Goal: Task Accomplishment & Management: Manage account settings

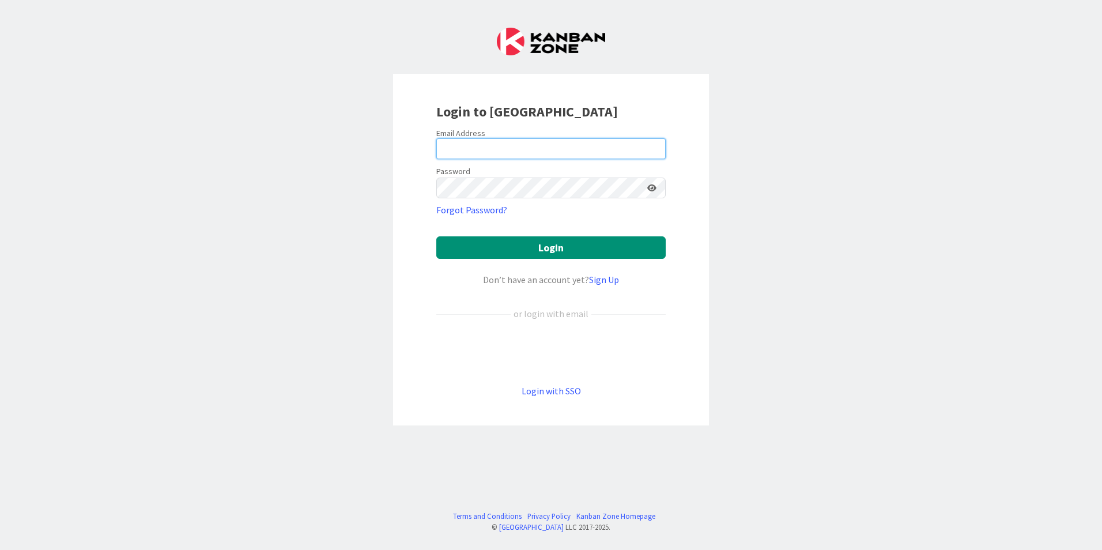
click at [519, 157] on input "email" at bounding box center [550, 148] width 229 height 21
drag, startPoint x: 799, startPoint y: 233, endPoint x: 786, endPoint y: 227, distance: 14.2
click at [798, 233] on div "Login to [GEOGRAPHIC_DATA] Email Address Password Forgot Password? Login Don’t …" at bounding box center [551, 275] width 1102 height 550
click at [537, 165] on div "Password" at bounding box center [550, 181] width 229 height 35
click at [518, 152] on input "email" at bounding box center [550, 148] width 229 height 21
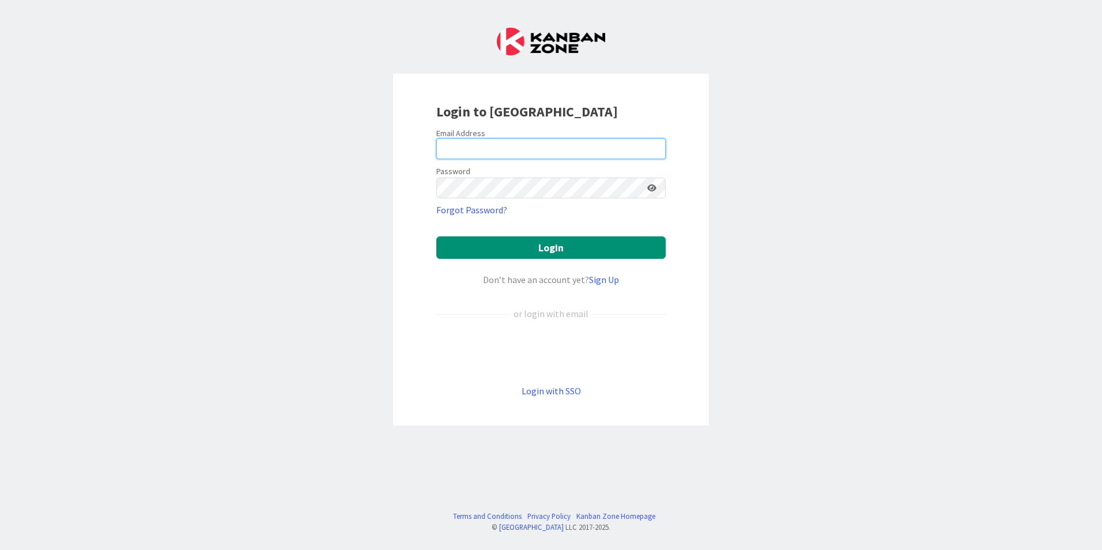
type input "[EMAIL_ADDRESS][DOMAIN_NAME]"
drag, startPoint x: 526, startPoint y: 155, endPoint x: 387, endPoint y: 145, distance: 139.2
click at [383, 140] on div "Login to [GEOGRAPHIC_DATA] Email Address [EMAIL_ADDRESS][DOMAIN_NAME] Password …" at bounding box center [551, 275] width 1102 height 550
click at [531, 135] on div "Email Address" at bounding box center [550, 133] width 229 height 10
click at [847, 205] on div "Login to [GEOGRAPHIC_DATA] Email Address Password Forgot Password? Login Don’t …" at bounding box center [551, 275] width 1102 height 550
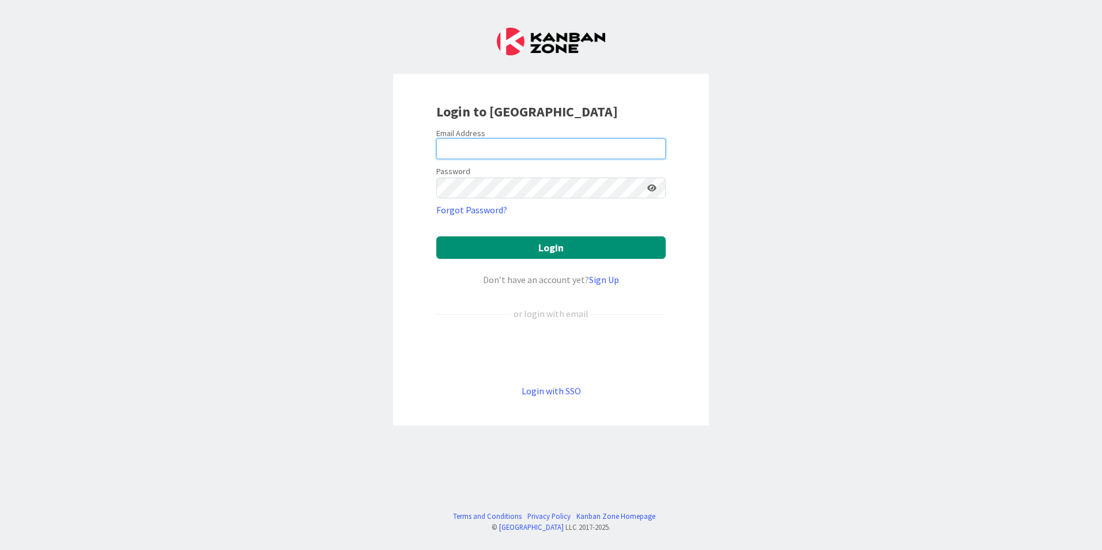
click at [610, 147] on input "email" at bounding box center [550, 148] width 229 height 21
type input "[EMAIL_ADDRESS][DOMAIN_NAME]"
click at [506, 171] on div "Password" at bounding box center [550, 181] width 229 height 35
click at [494, 141] on input "email" at bounding box center [550, 148] width 229 height 21
type input "[EMAIL_ADDRESS][DOMAIN_NAME]"
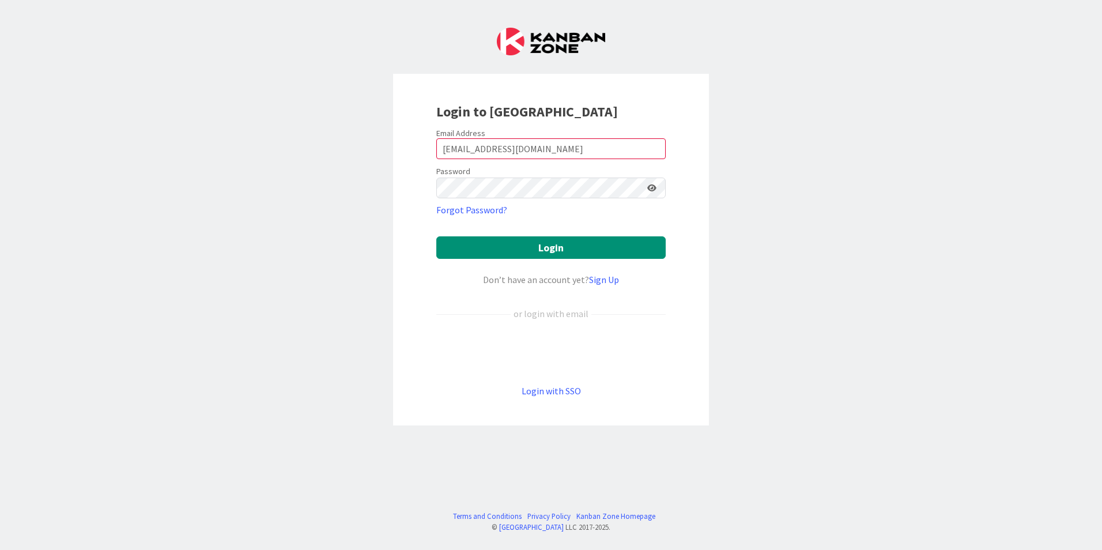
click at [579, 161] on form "Email Address jpriestk@gmail.com Password Forgot Password? Login Don’t have an …" at bounding box center [550, 263] width 229 height 270
click at [633, 199] on form "Email Address jpriestk@gmail.com Password Forgot Password? Login Don’t have an …" at bounding box center [550, 263] width 229 height 270
click at [475, 210] on link "Forgot Password?" at bounding box center [471, 210] width 71 height 14
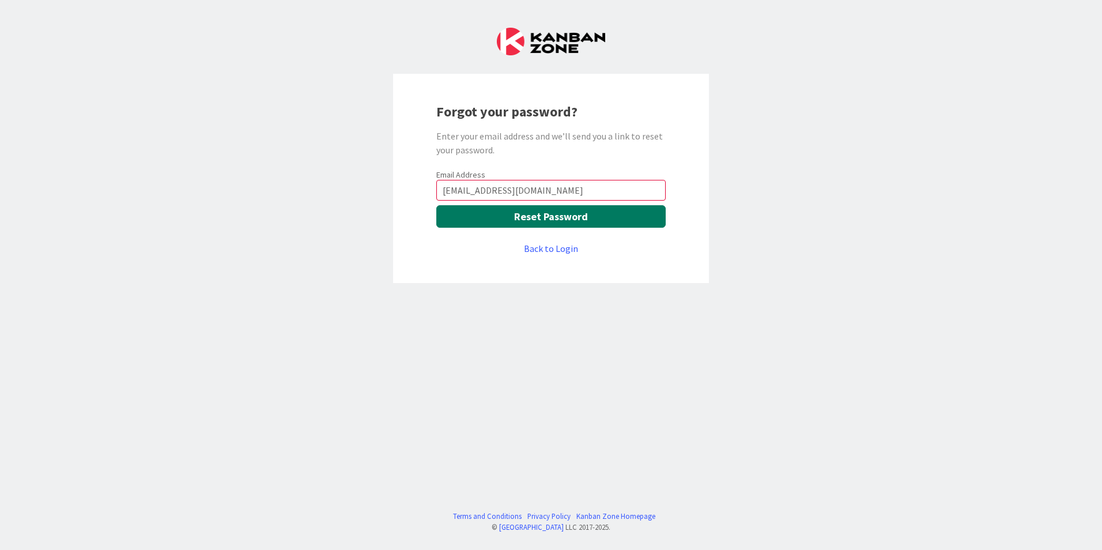
type input "JPRIESTK@GMAIL.COM"
drag, startPoint x: 561, startPoint y: 193, endPoint x: 78, endPoint y: 214, distance: 483.2
click at [79, 214] on div "Forgot your password? Enter your email address and we’ll send you a link to res…" at bounding box center [551, 275] width 1102 height 550
type input "[EMAIL_ADDRESS][DOMAIN_NAME]"
click at [513, 216] on button "Reset Password" at bounding box center [550, 216] width 229 height 22
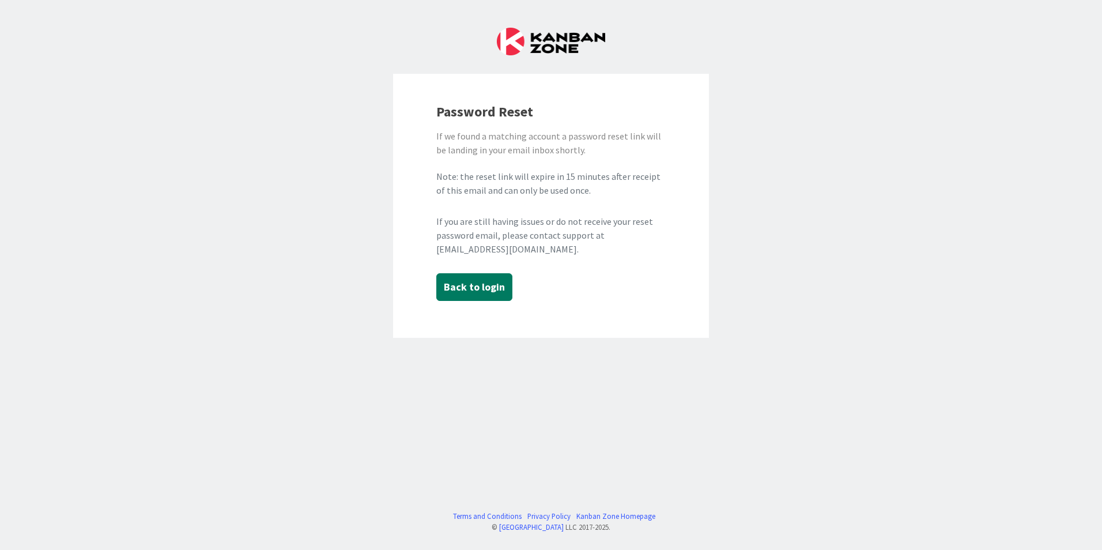
click at [480, 288] on button "Back to login" at bounding box center [474, 287] width 76 height 28
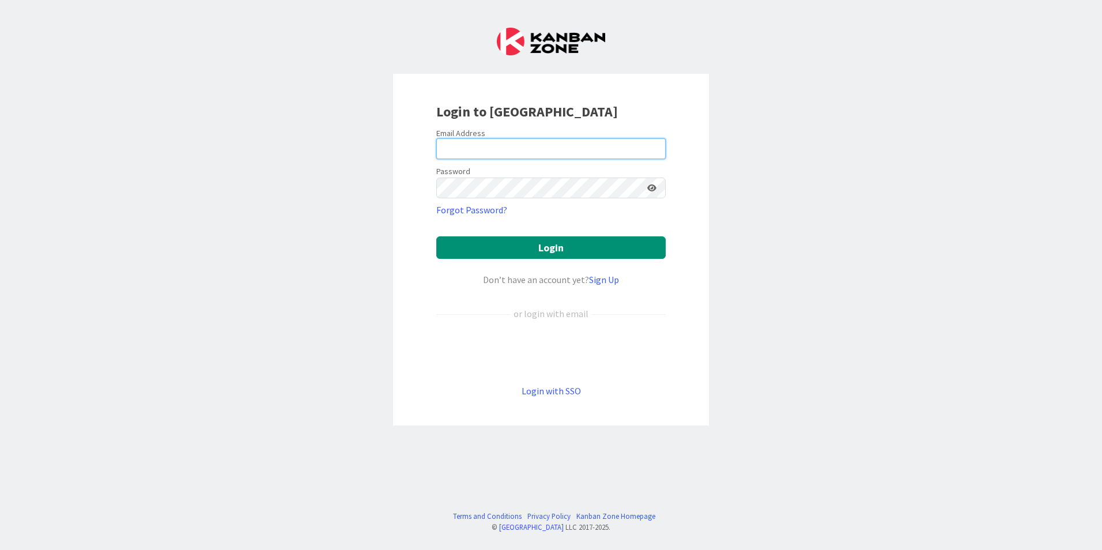
click at [506, 145] on input "email" at bounding box center [550, 148] width 229 height 21
click at [391, 229] on div "Login to [GEOGRAPHIC_DATA] Email Address Password Forgot Password? Login Don’t …" at bounding box center [551, 275] width 1102 height 550
drag, startPoint x: 540, startPoint y: 143, endPoint x: 542, endPoint y: 154, distance: 11.1
click at [540, 143] on input "email" at bounding box center [550, 148] width 229 height 21
type input "[EMAIL_ADDRESS][DOMAIN_NAME]"
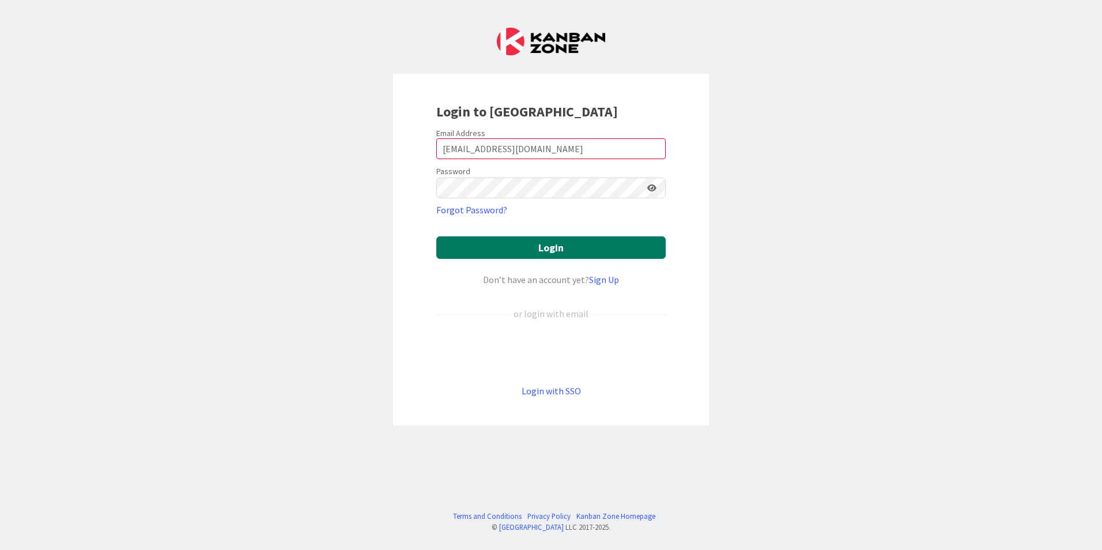
click at [602, 252] on button "Login" at bounding box center [550, 247] width 229 height 22
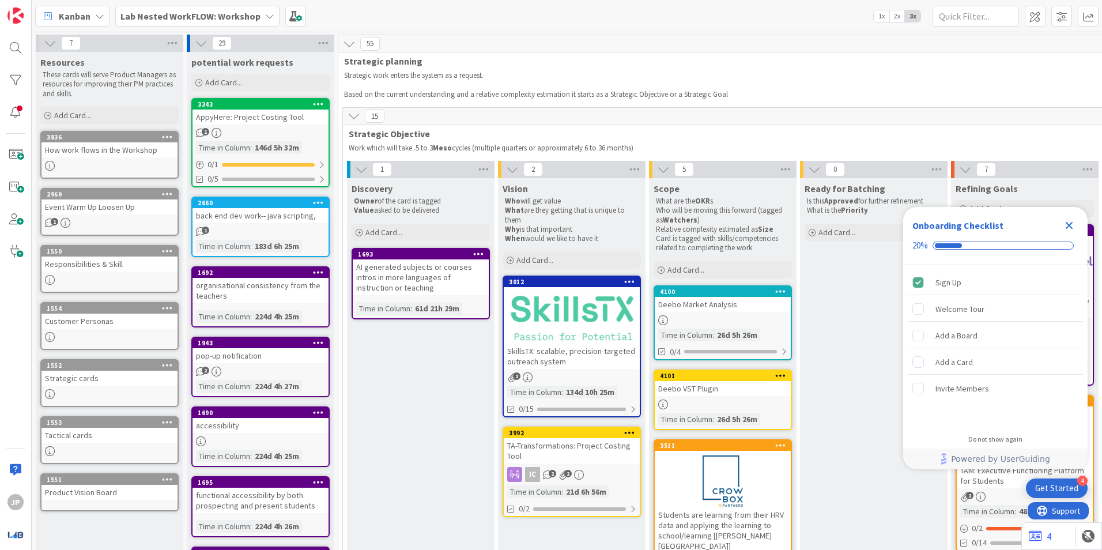
click at [1070, 224] on icon "Close Checklist" at bounding box center [1068, 225] width 7 height 7
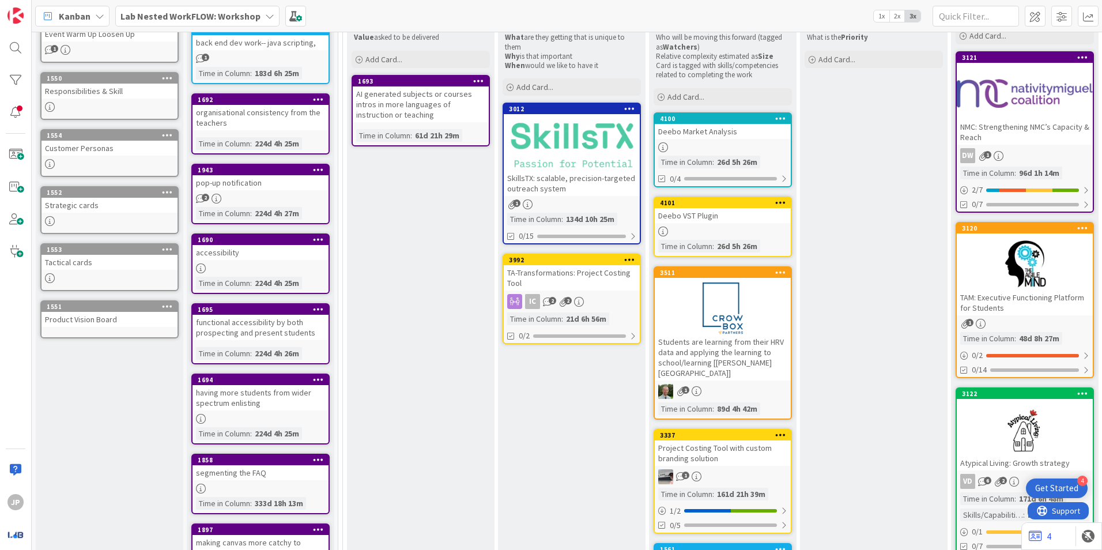
scroll to position [58, 0]
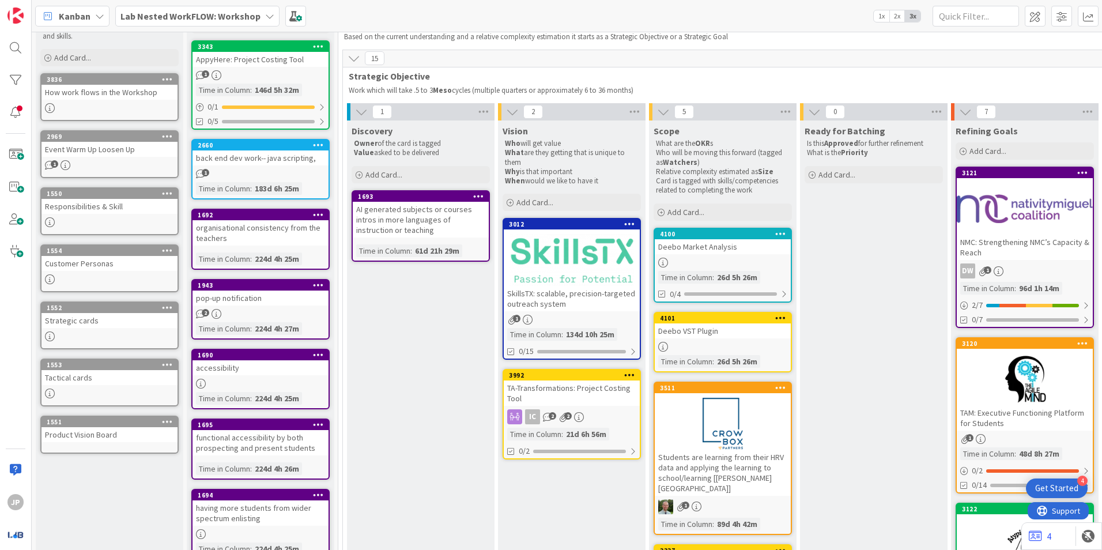
click at [207, 18] on b "Lab Nested WorkFLOW: Workshop" at bounding box center [190, 16] width 140 height 12
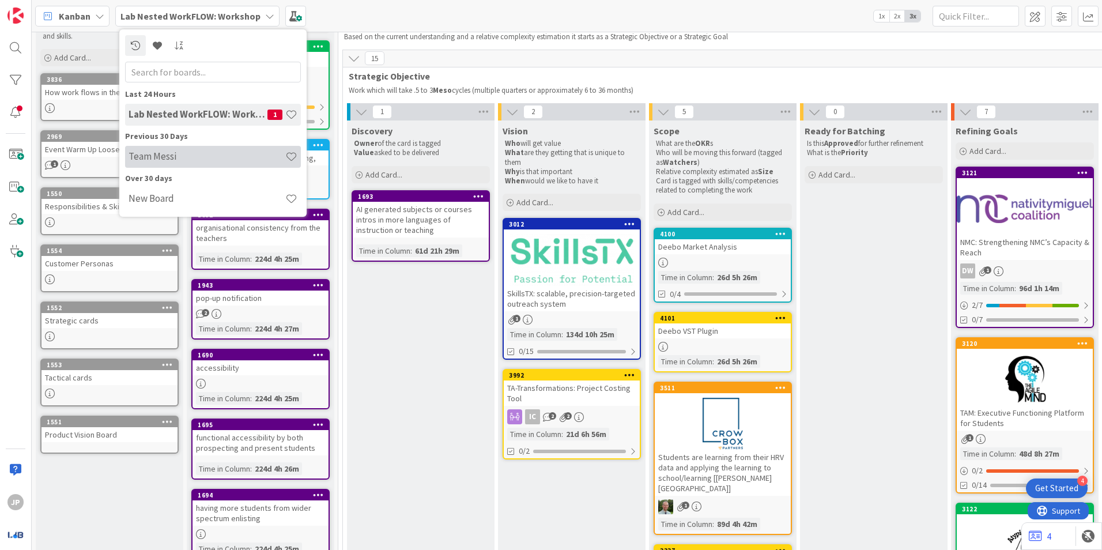
click at [177, 153] on h4 "Team Messi" at bounding box center [206, 156] width 157 height 12
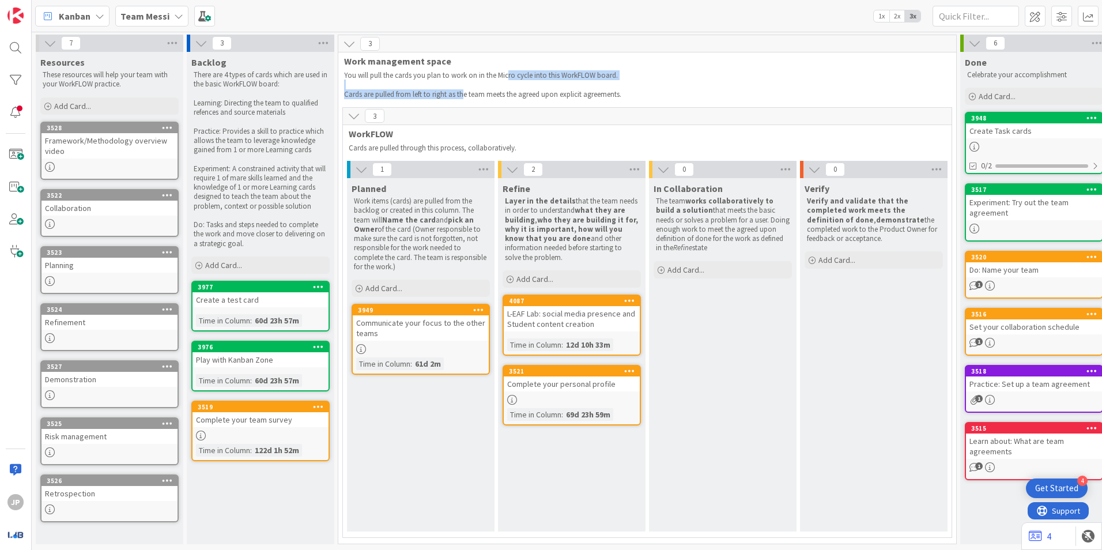
drag, startPoint x: 506, startPoint y: 74, endPoint x: 463, endPoint y: 95, distance: 48.7
click at [463, 95] on div "You will pull the cards you plan to work on in the Micro cycle into this WorkFL…" at bounding box center [640, 85] width 597 height 33
drag, startPoint x: 463, startPoint y: 95, endPoint x: 396, endPoint y: 112, distance: 68.5
click at [396, 112] on div "3 Work management space You will pull the cards you plan to work on in the Micr…" at bounding box center [647, 289] width 619 height 509
click at [342, 85] on div "You will pull the cards you plan to work on in the Micro cycle into this WorkFL…" at bounding box center [640, 85] width 597 height 33
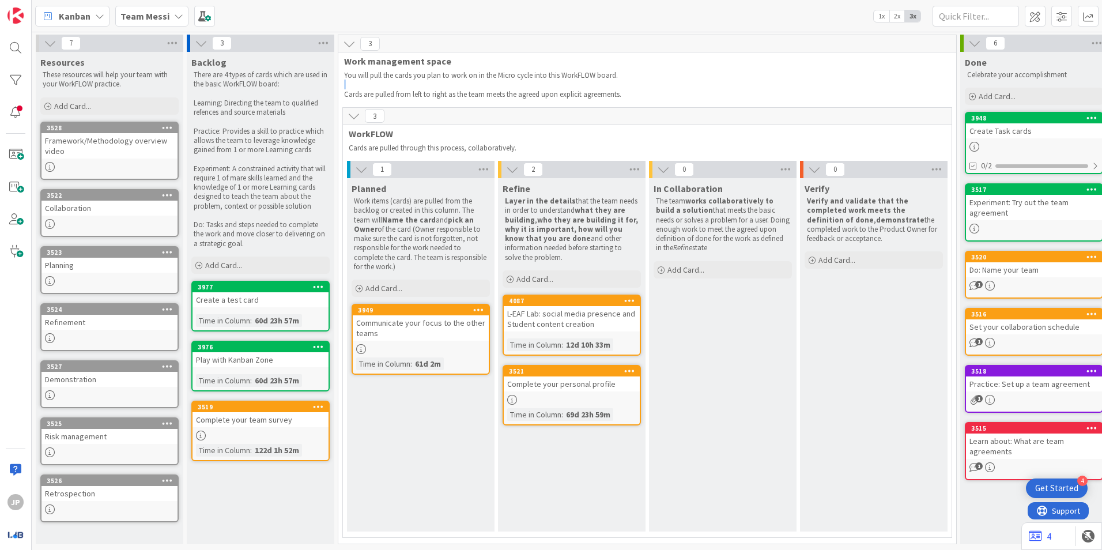
click at [342, 85] on div "You will pull the cards you plan to work on in the Micro cycle into this WorkFL…" at bounding box center [640, 85] width 597 height 33
